Goal: Find specific page/section: Find specific page/section

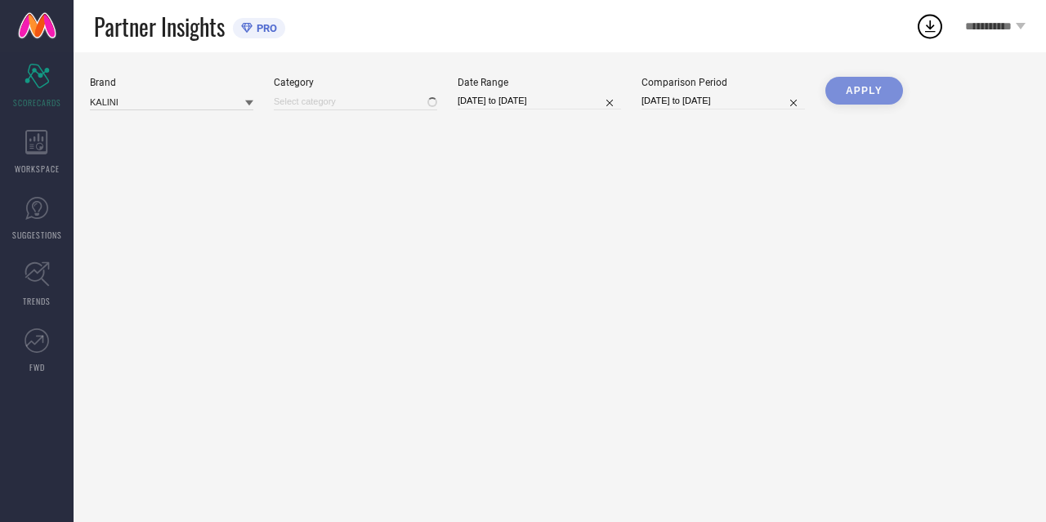
type input "All"
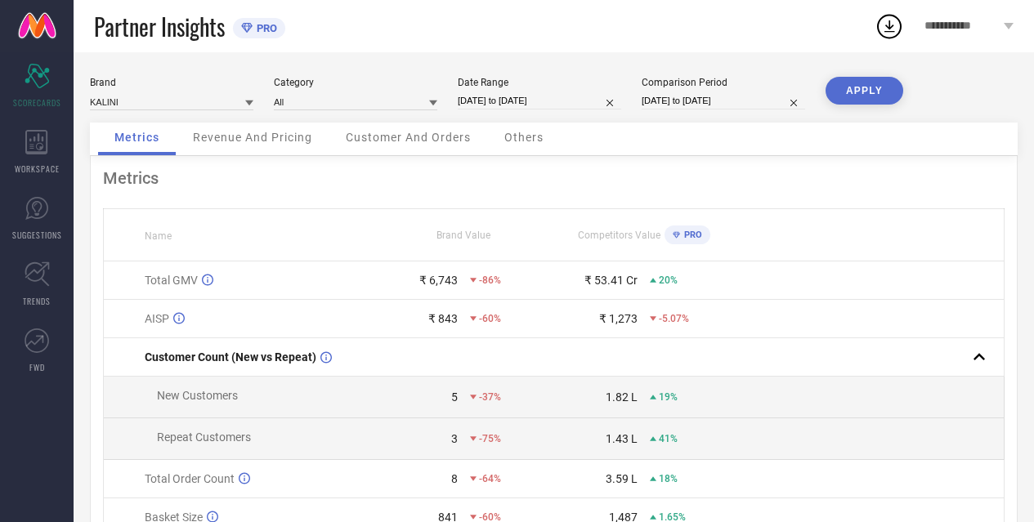
click at [29, 26] on link at bounding box center [37, 26] width 74 height 52
